Goal: Task Accomplishment & Management: Use online tool/utility

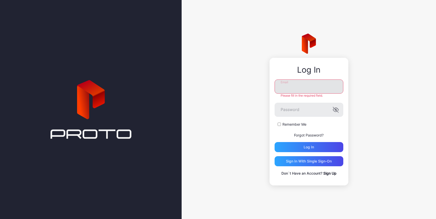
click at [286, 84] on input "Email" at bounding box center [309, 87] width 69 height 14
type input "**********"
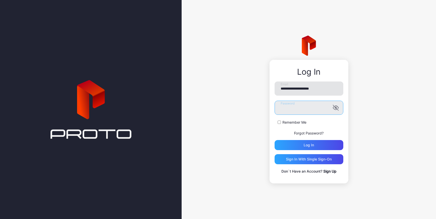
click at [275, 140] on button "Log in" at bounding box center [309, 145] width 69 height 10
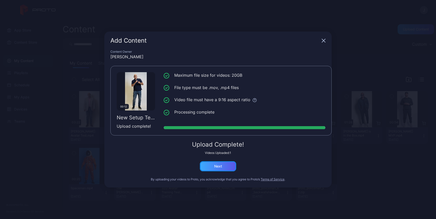
click at [222, 169] on div "Next" at bounding box center [218, 167] width 36 height 10
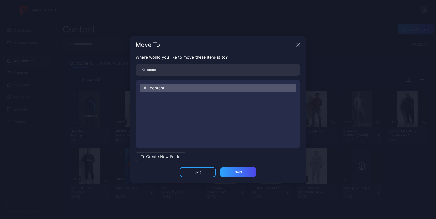
click at [156, 87] on span "All content" at bounding box center [154, 88] width 21 height 6
click at [238, 172] on div "Next" at bounding box center [239, 172] width 8 height 4
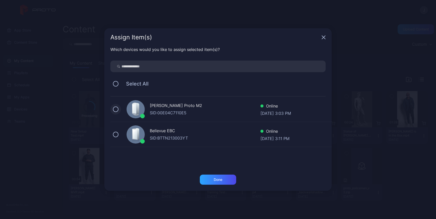
click at [116, 110] on button at bounding box center [116, 110] width 6 height 6
click at [214, 183] on div "Done" at bounding box center [218, 180] width 36 height 10
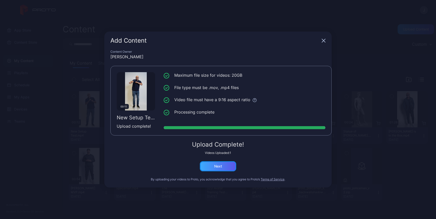
click at [220, 169] on div "Next" at bounding box center [218, 167] width 36 height 10
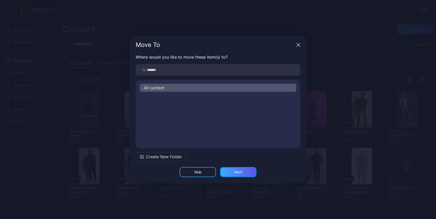
click at [244, 175] on div "Next" at bounding box center [238, 172] width 36 height 10
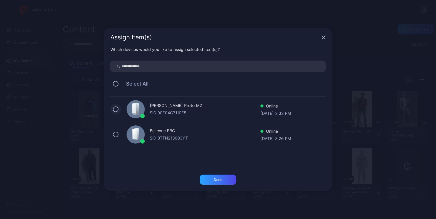
click at [118, 110] on button at bounding box center [116, 110] width 6 height 6
click at [222, 178] on div "Done" at bounding box center [218, 180] width 9 height 4
